Goal: Transaction & Acquisition: Book appointment/travel/reservation

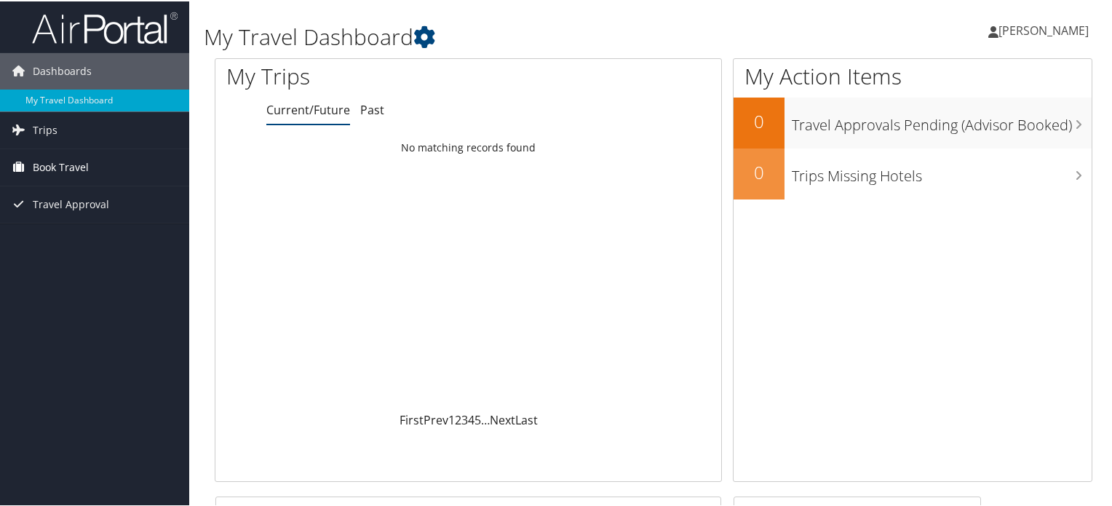
click at [74, 162] on span "Book Travel" at bounding box center [61, 166] width 56 height 36
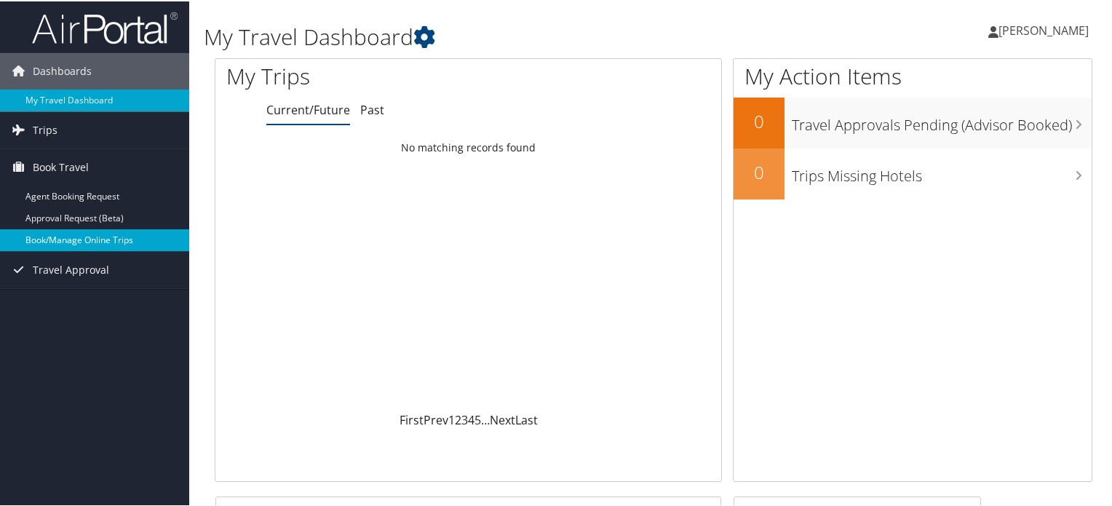
click at [85, 236] on link "Book/Manage Online Trips" at bounding box center [94, 239] width 189 height 22
